Goal: Information Seeking & Learning: Learn about a topic

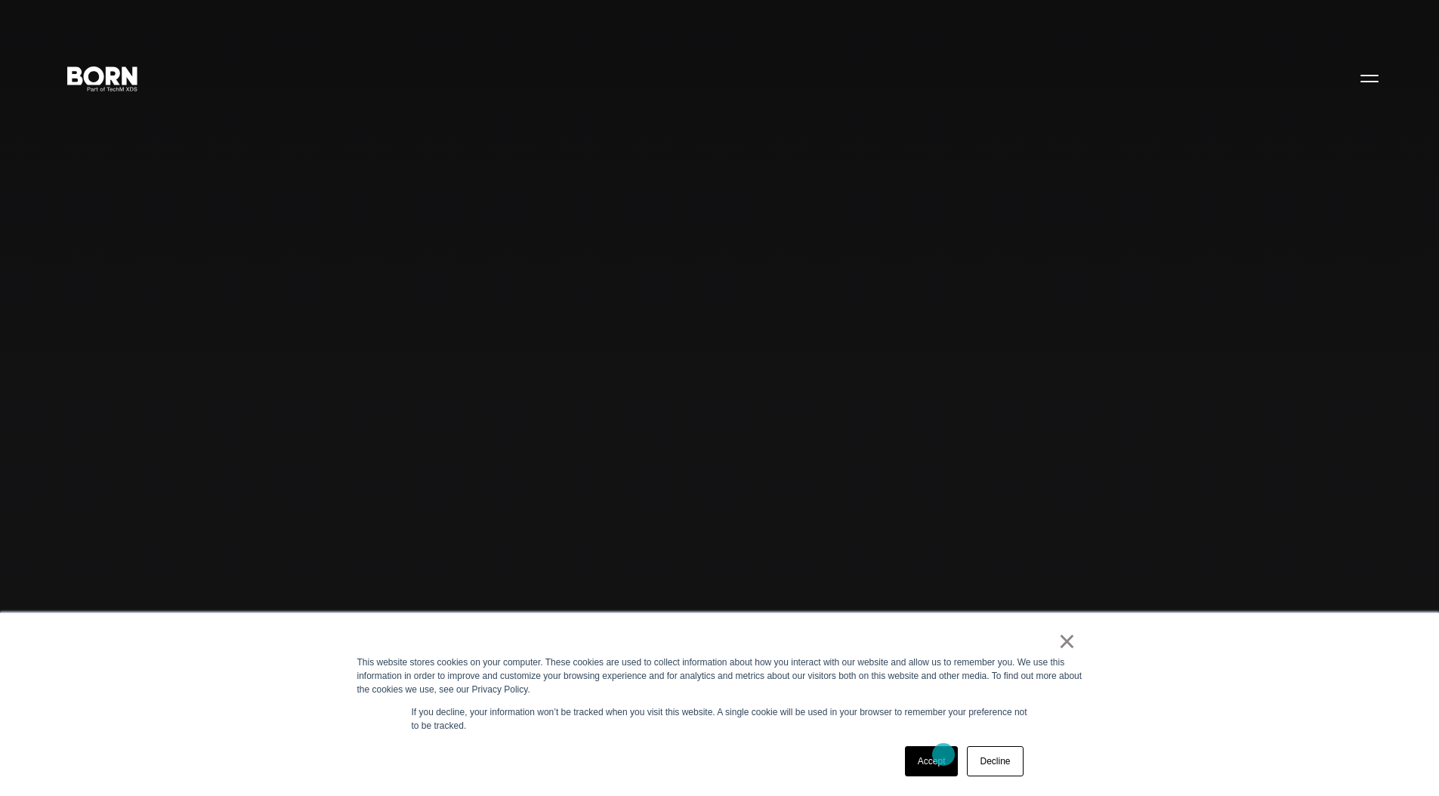
click at [944, 755] on link "Accept" at bounding box center [932, 761] width 54 height 30
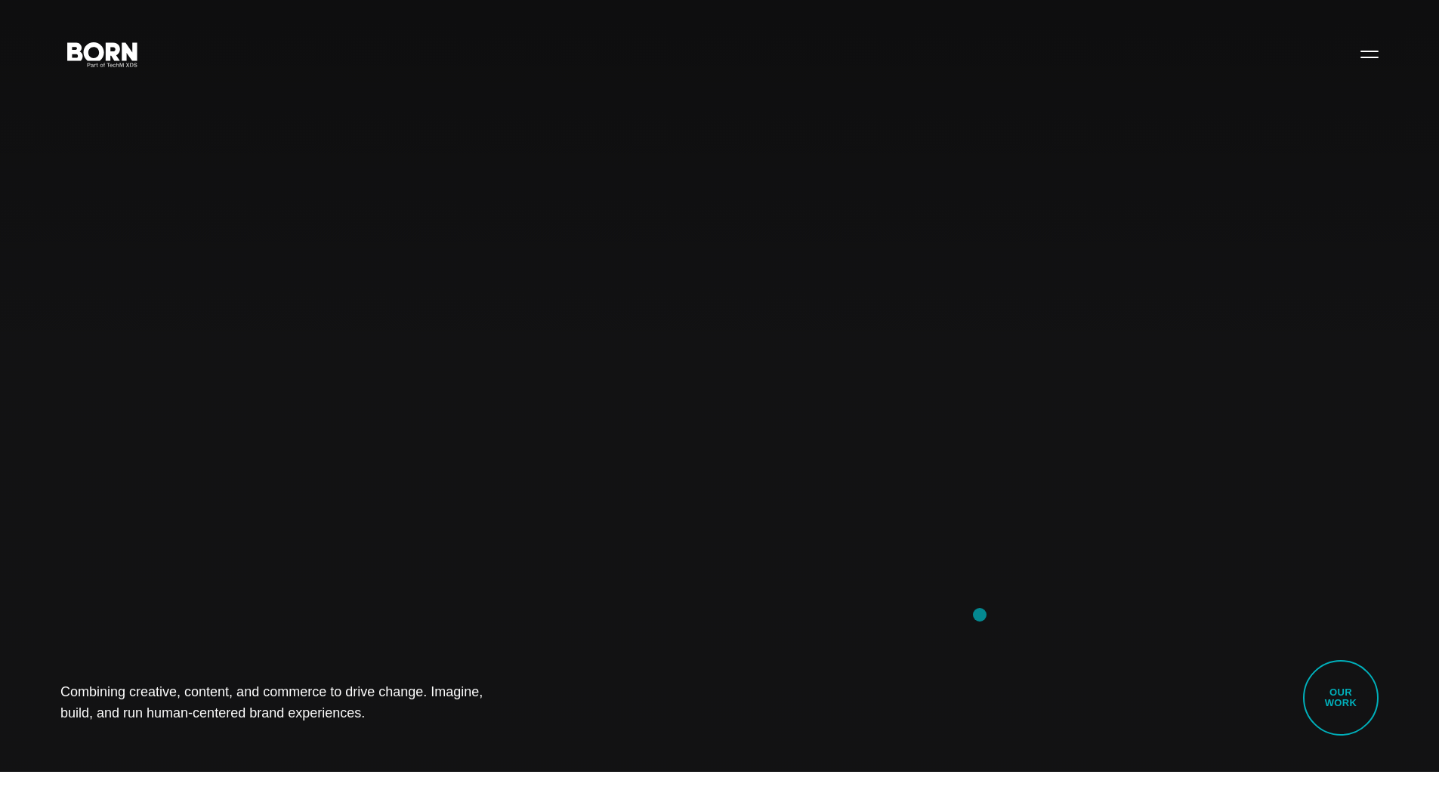
scroll to position [25, 0]
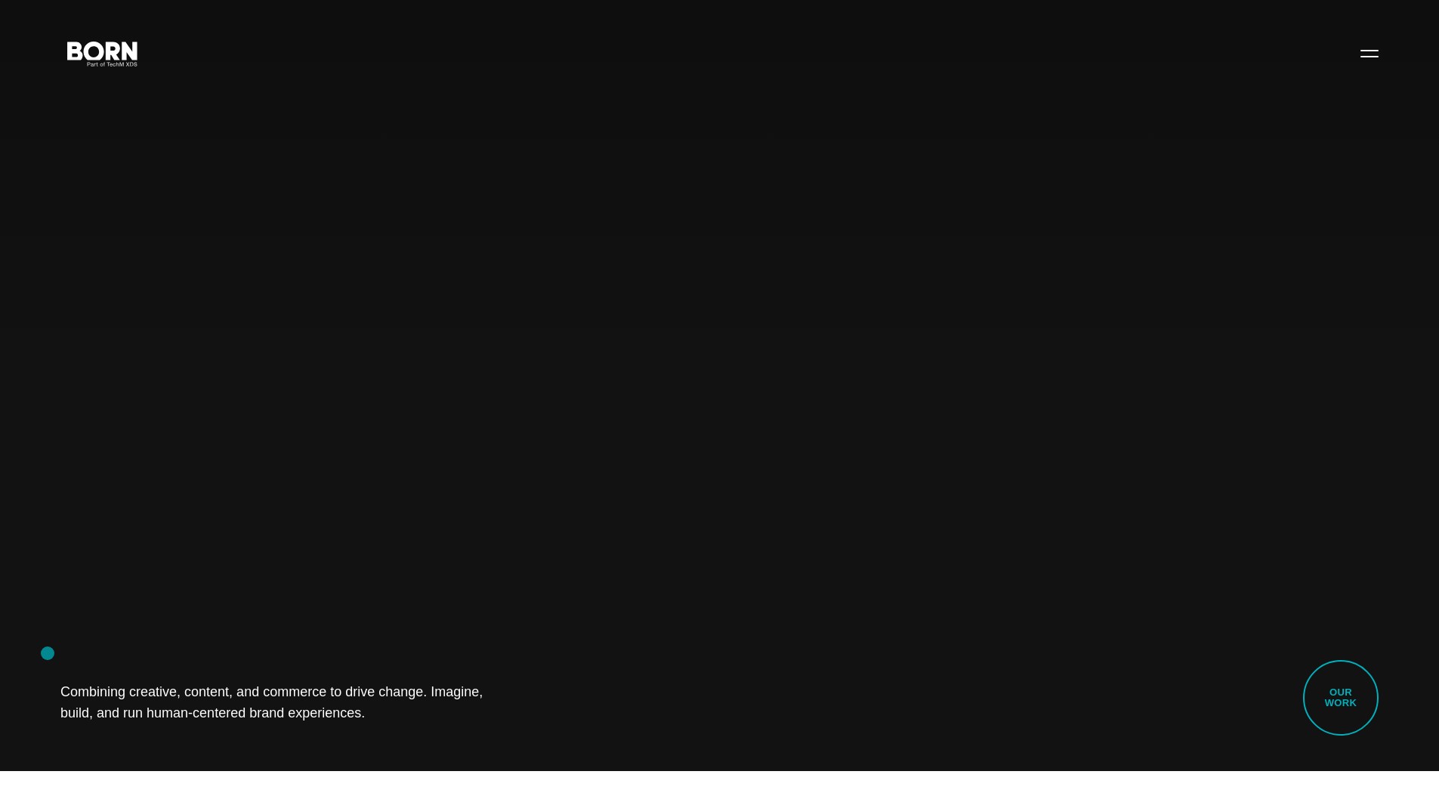
drag, startPoint x: 305, startPoint y: 701, endPoint x: 107, endPoint y: 647, distance: 205.1
click at [48, 653] on div "Combining creative, content, and commerce to drive change. Imagine, build, and …" at bounding box center [719, 398] width 1439 height 796
copy h1 "Combining creative, content, and commerce to drive change. Imagine, build, and …"
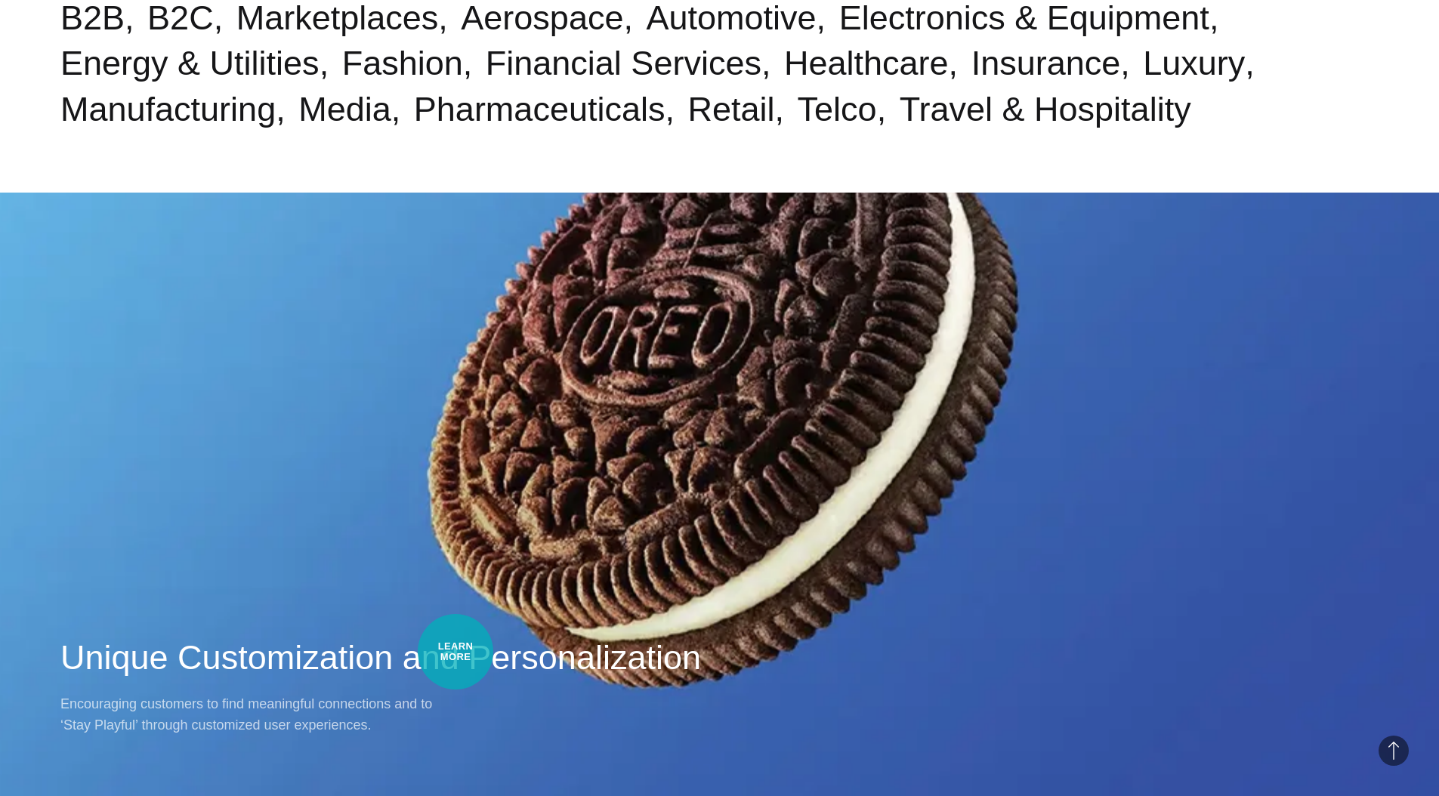
scroll to position [1401, 0]
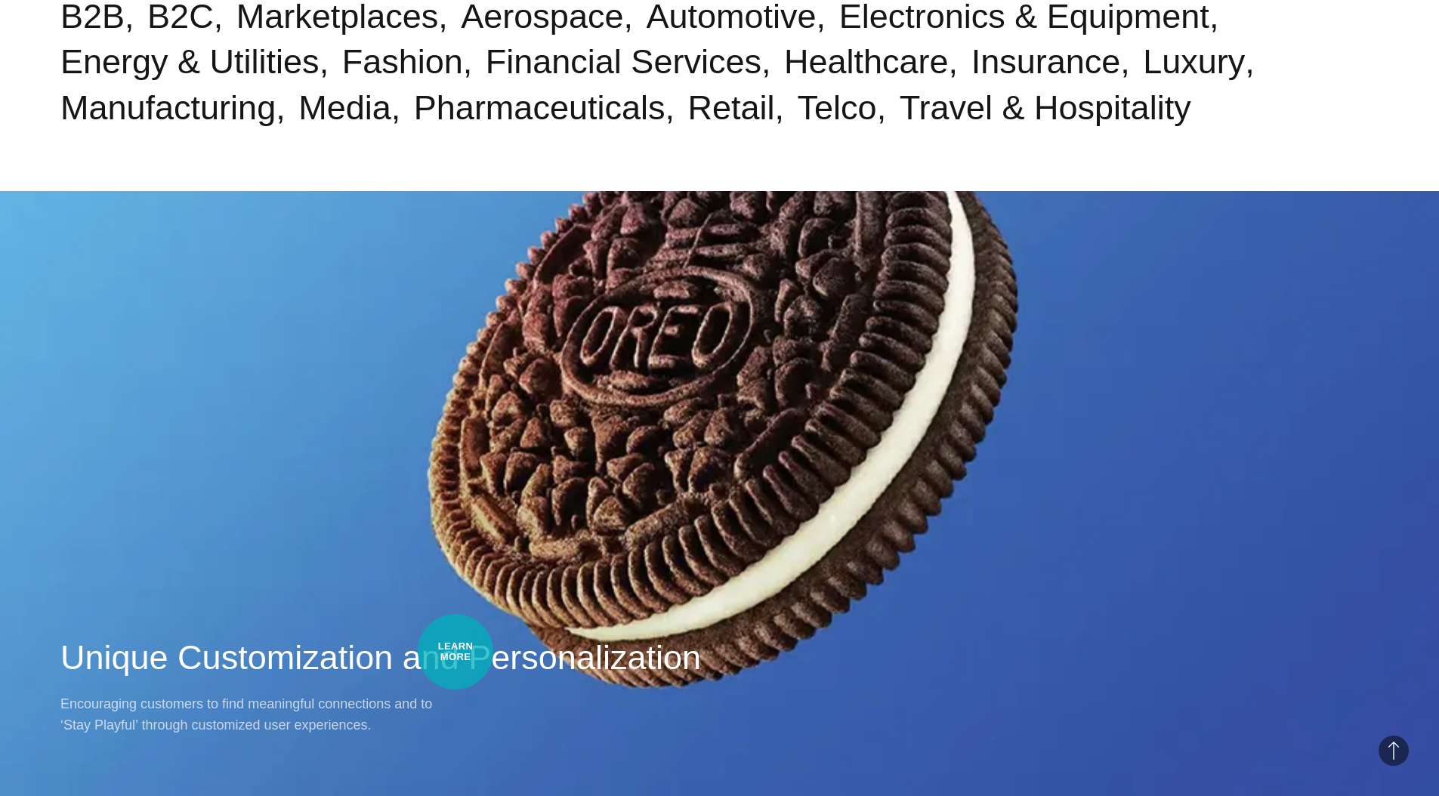
click at [456, 652] on h2 "Unique Customization and Personalization" at bounding box center [719, 657] width 1318 height 45
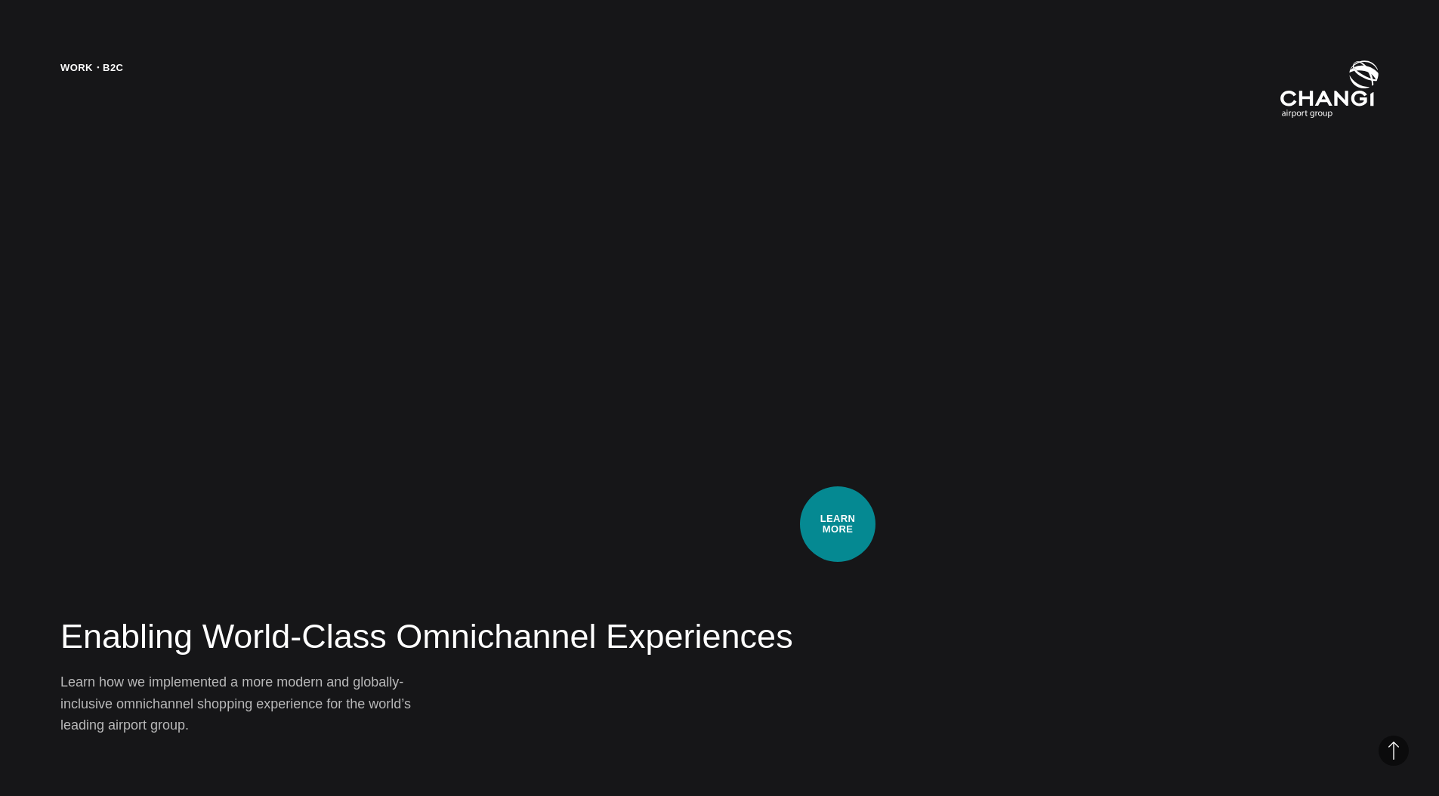
scroll to position [3260, 0]
click at [783, 508] on div "Work・B2C Enabling World-Class Omnichannel Experiences Learn how we implemented …" at bounding box center [719, 398] width 1439 height 796
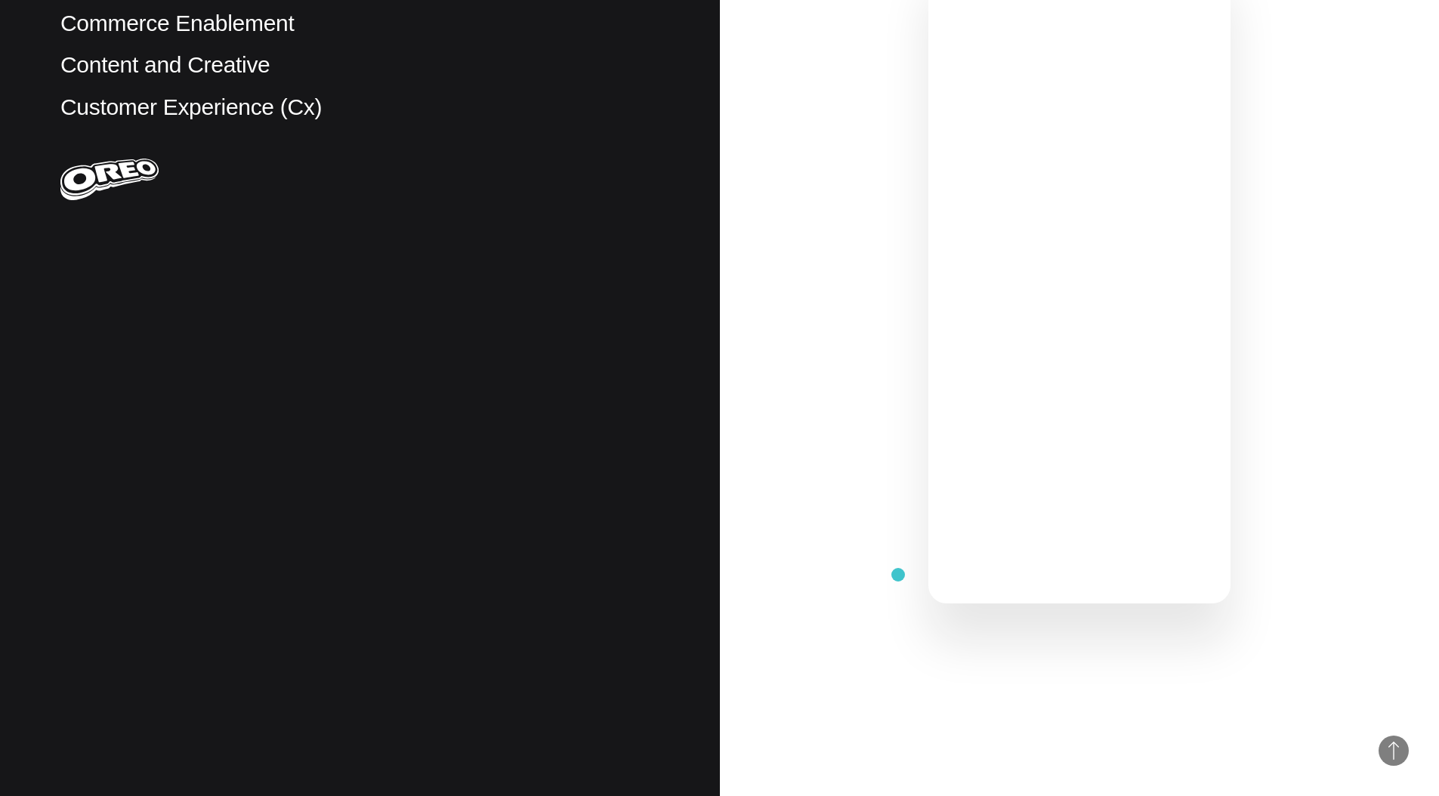
scroll to position [738, 0]
